Goal: Check status: Check status

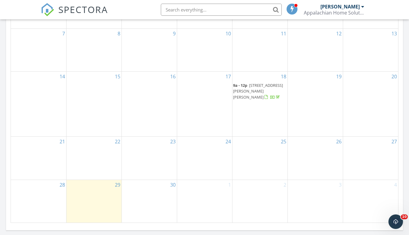
click at [262, 90] on span "142 Chenault St, Buchanan 24066" at bounding box center [258, 91] width 50 height 17
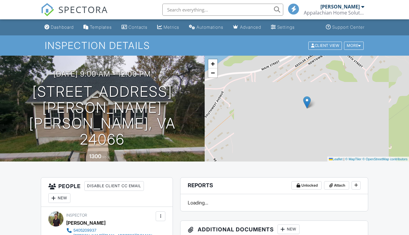
scroll to position [114, 0]
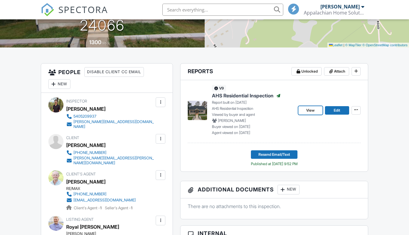
click at [308, 111] on span "View" at bounding box center [310, 110] width 8 height 6
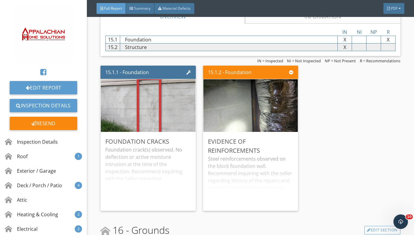
scroll to position [3660, 0]
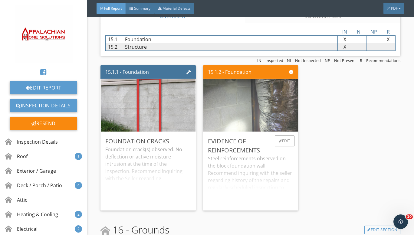
click at [244, 117] on img at bounding box center [250, 106] width 99 height 132
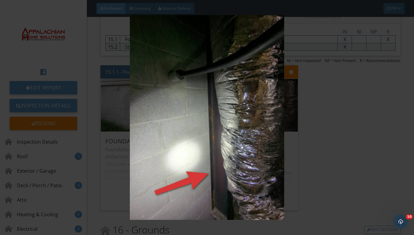
click at [319, 147] on img at bounding box center [207, 117] width 375 height 205
